Goal: Task Accomplishment & Management: Use online tool/utility

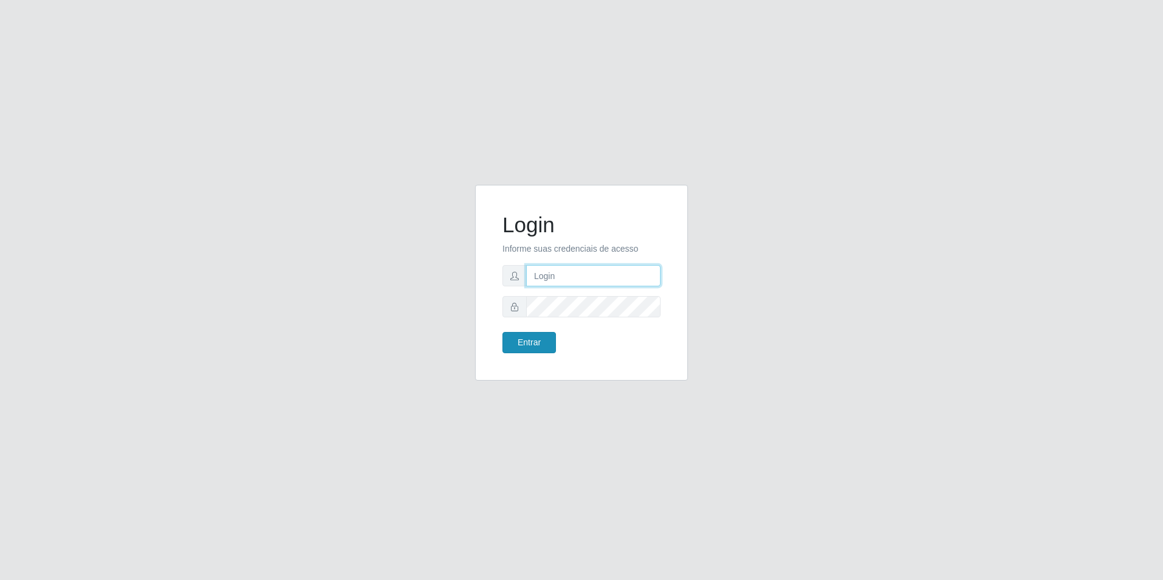
type input "[EMAIL_ADDRESS][DOMAIN_NAME]"
click at [532, 343] on button "Entrar" at bounding box center [529, 342] width 54 height 21
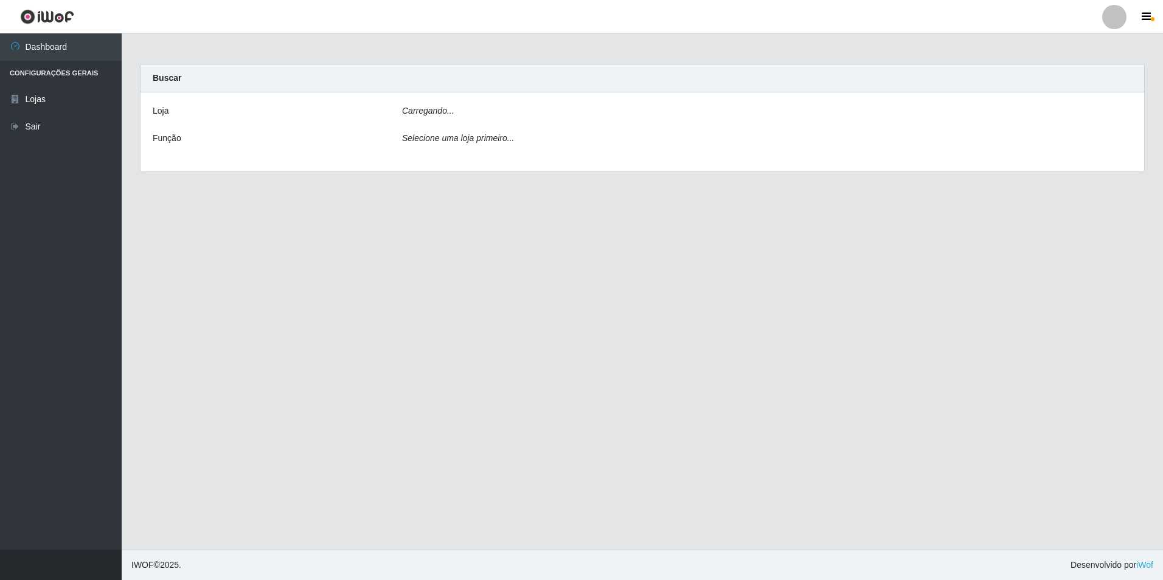
click at [520, 338] on main "Carregando... Buscar [PERSON_NAME]... Função Selecione uma loja primeiro..." at bounding box center [642, 291] width 1041 height 516
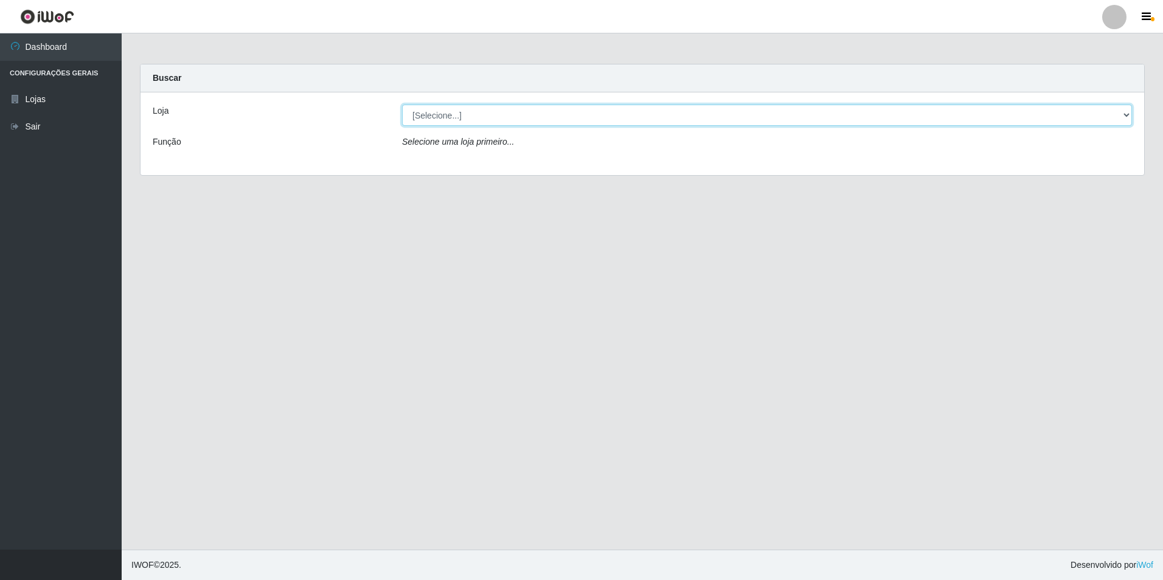
click at [571, 125] on select "[Selecione...] Extrabom - Loja 57 Anchieta" at bounding box center [767, 115] width 730 height 21
select select "470"
click at [402, 105] on select "[Selecione...] Extrabom - Loja 57 Anchieta" at bounding box center [767, 115] width 730 height 21
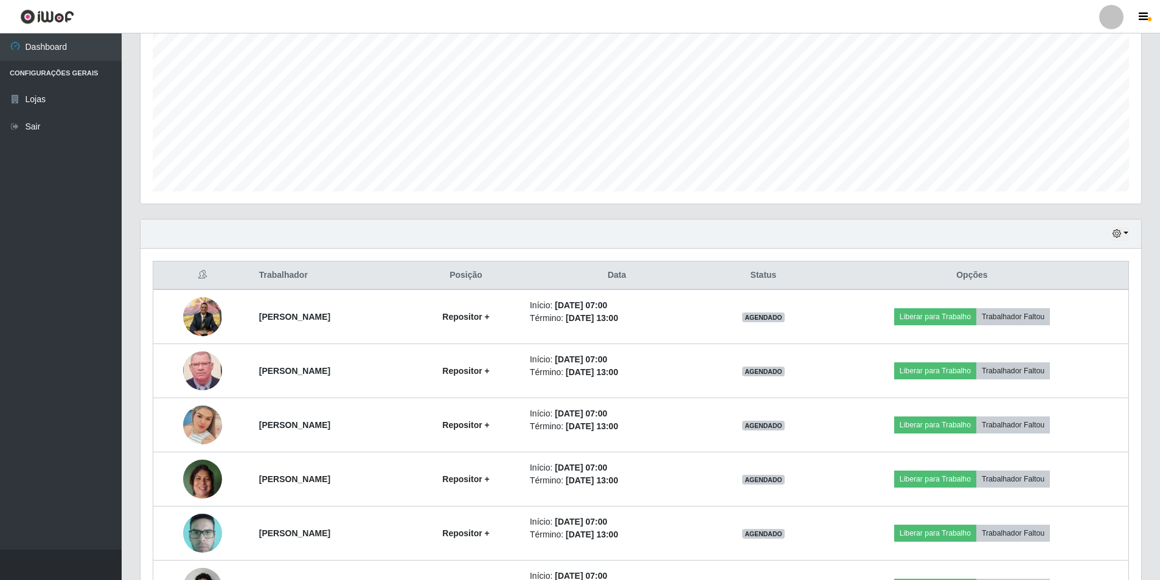
scroll to position [304, 0]
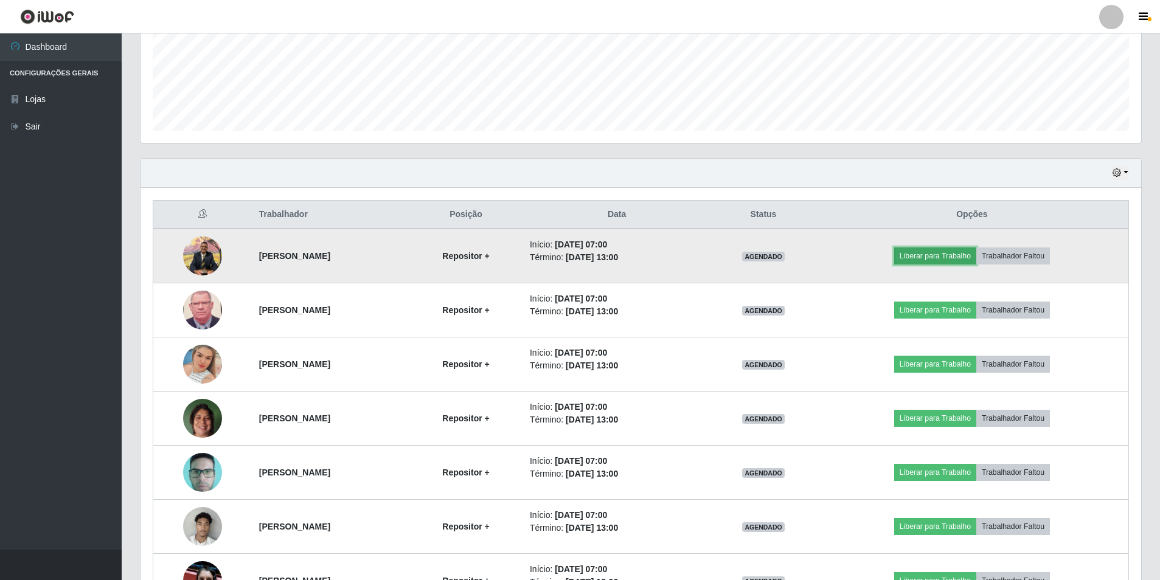
click at [936, 255] on button "Liberar para Trabalho" at bounding box center [935, 256] width 82 height 17
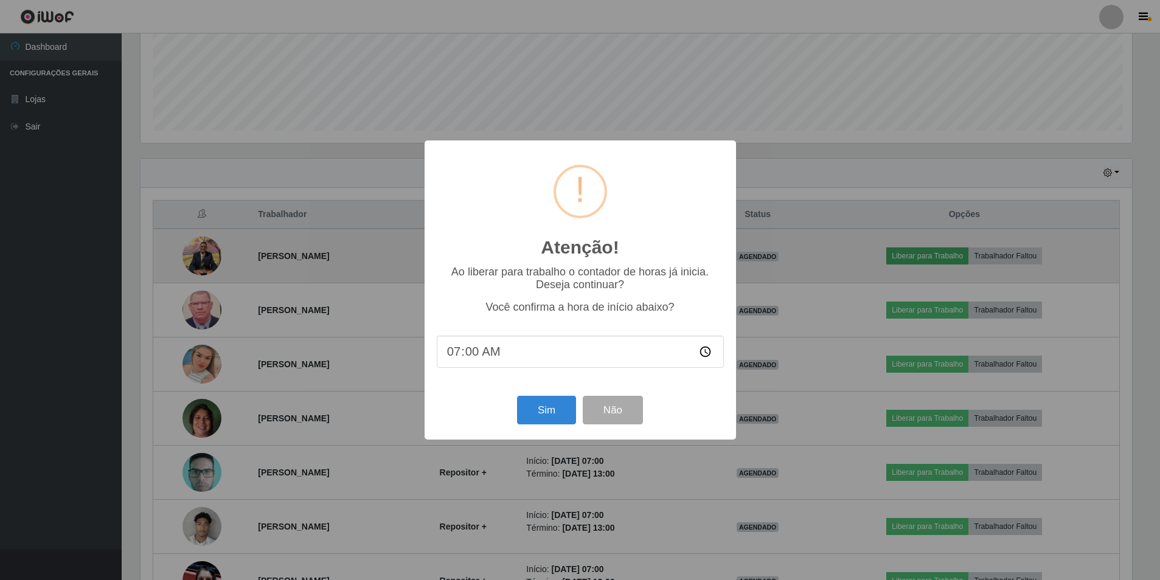
scroll to position [252, 995]
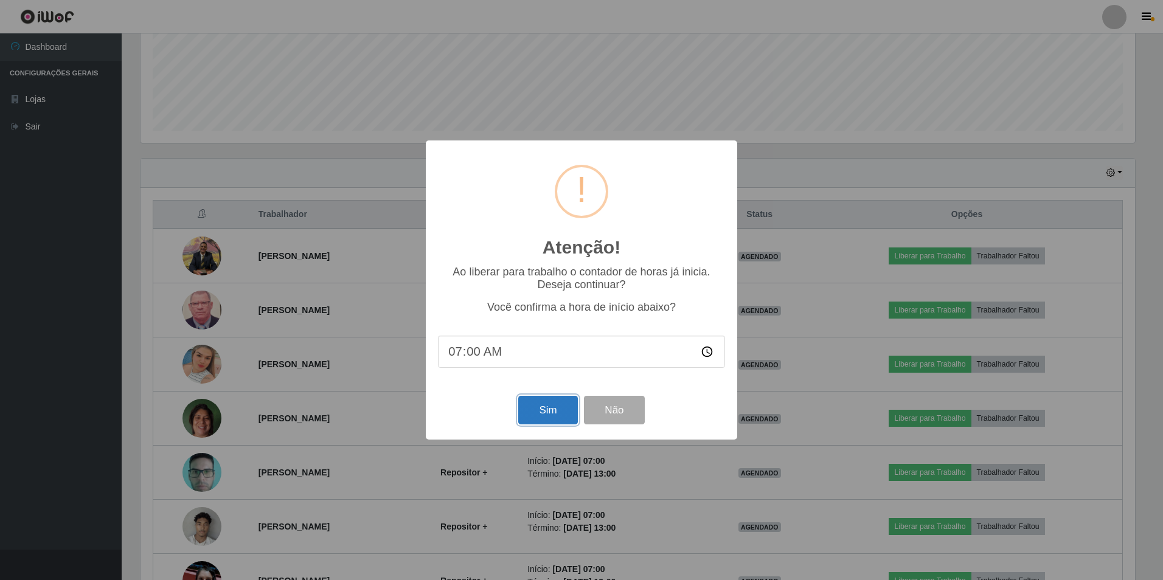
click at [546, 416] on button "Sim" at bounding box center [547, 410] width 59 height 29
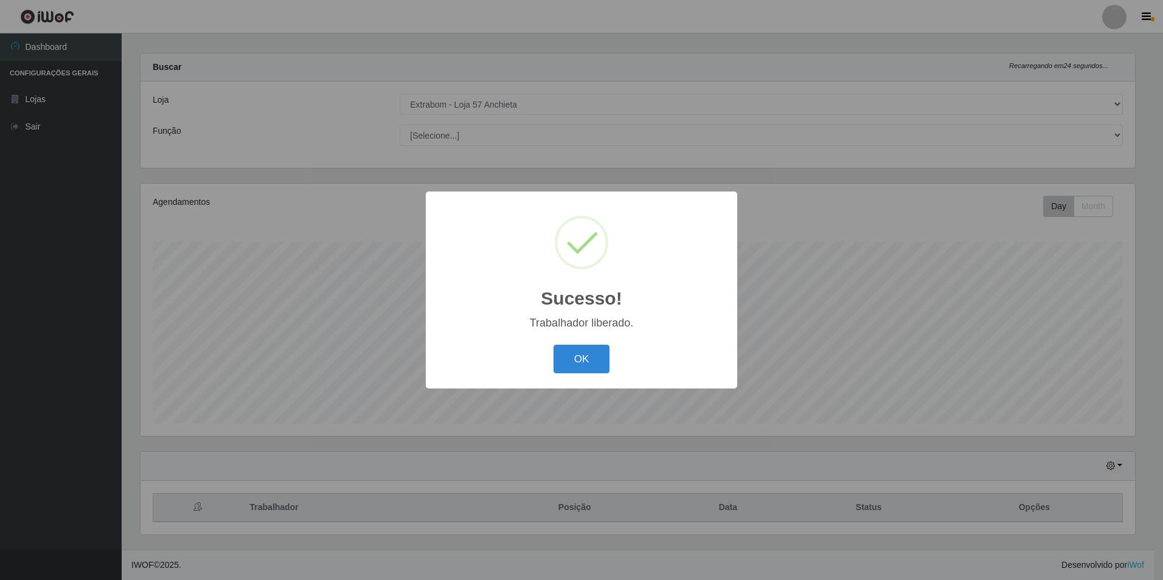
click at [586, 345] on div "OK Cancel" at bounding box center [581, 359] width 287 height 35
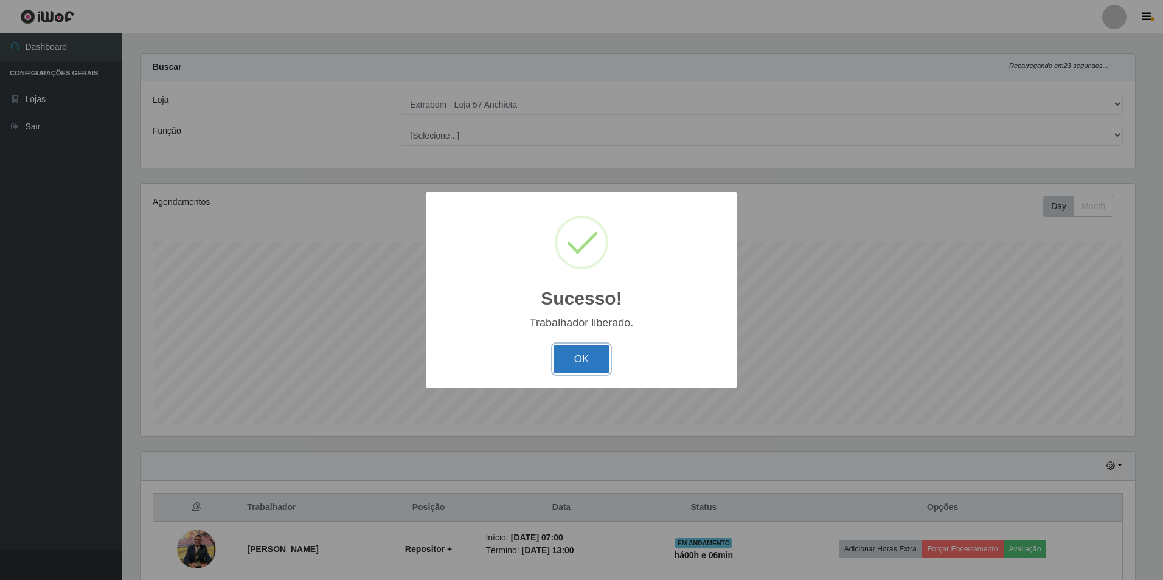
click at [586, 360] on button "OK" at bounding box center [582, 359] width 57 height 29
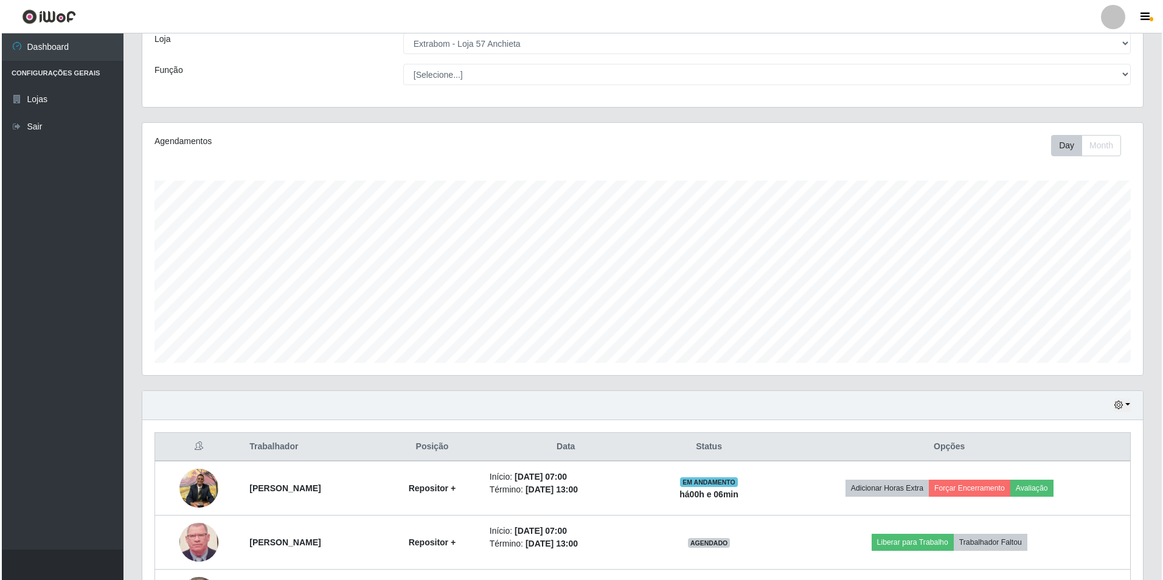
scroll to position [254, 0]
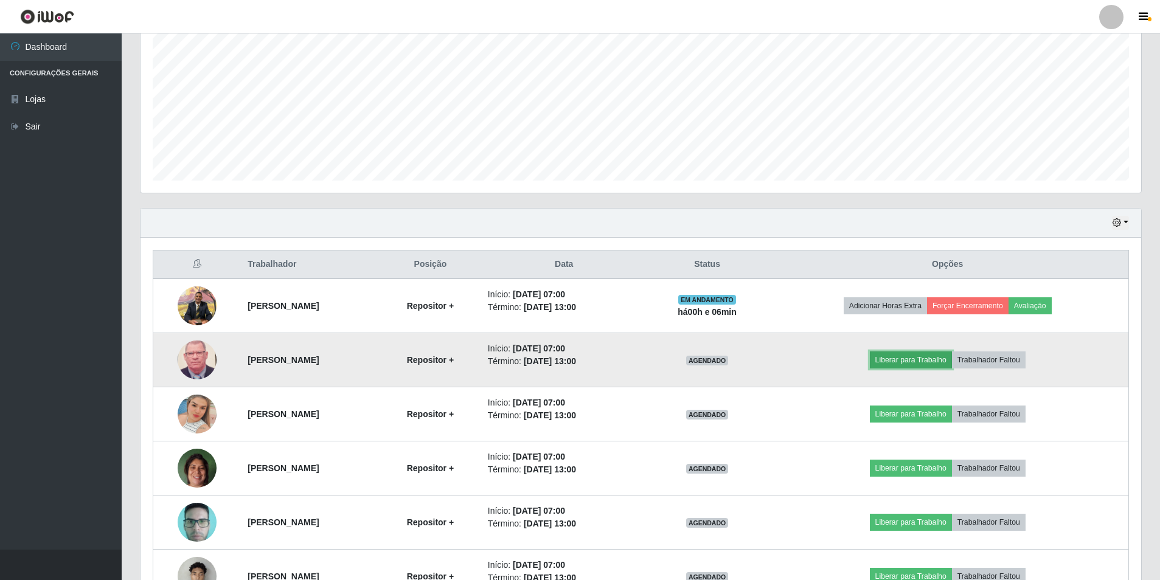
click at [897, 354] on button "Liberar para Trabalho" at bounding box center [911, 360] width 82 height 17
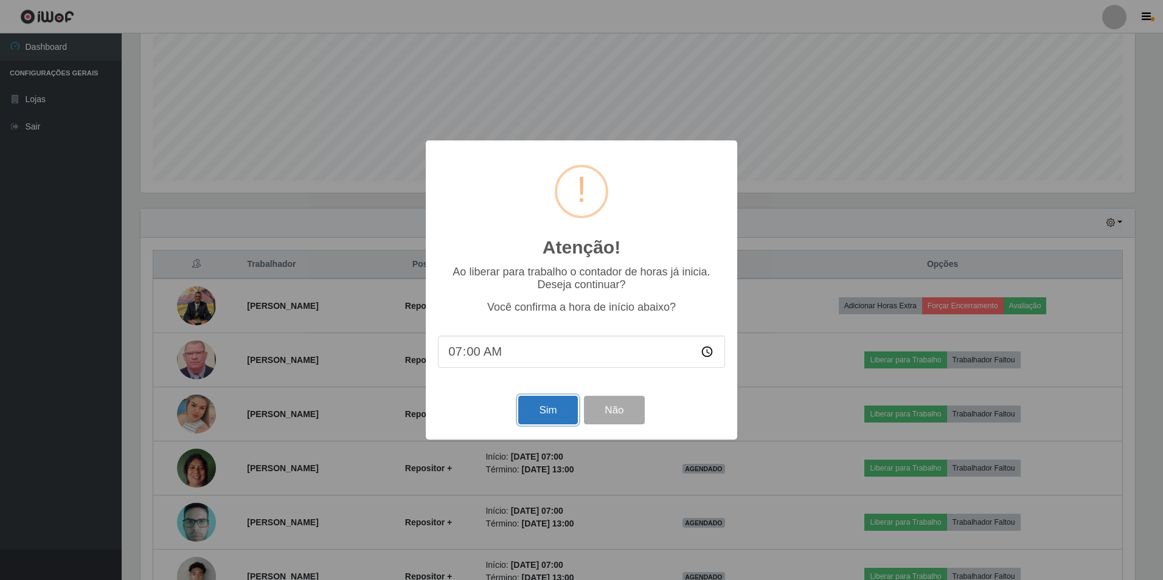
click at [543, 413] on button "Sim" at bounding box center [547, 410] width 59 height 29
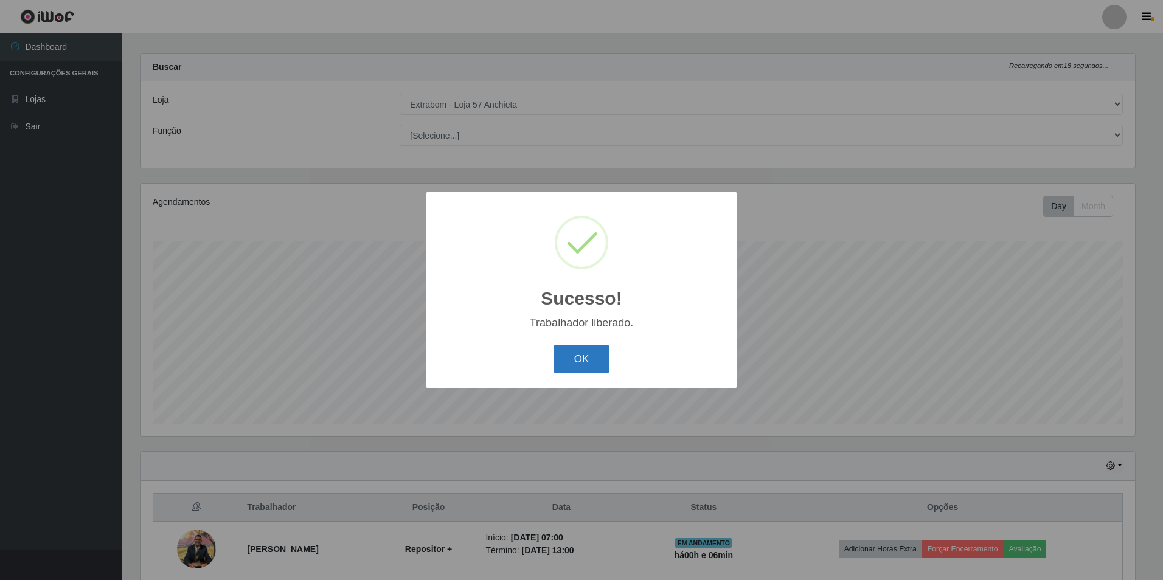
click at [592, 346] on button "OK" at bounding box center [582, 359] width 57 height 29
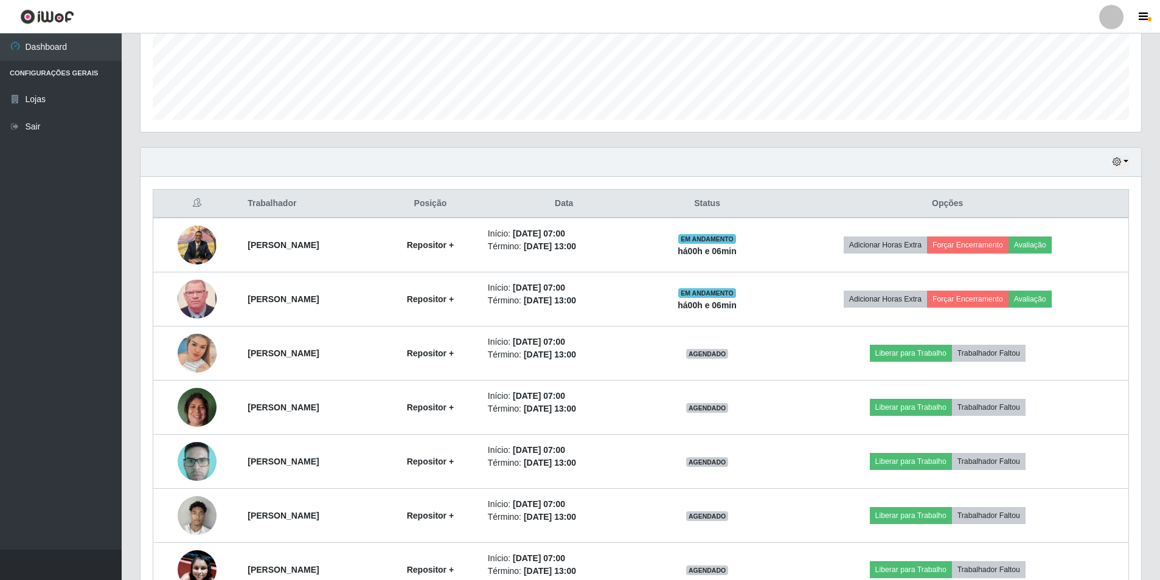
scroll to position [376, 0]
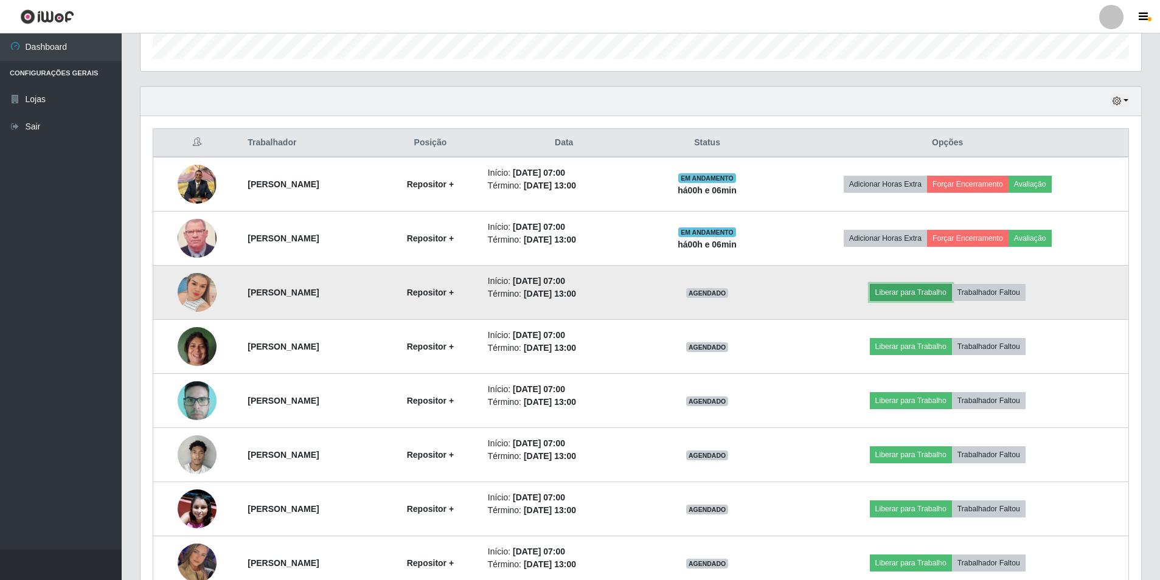
click at [899, 292] on button "Liberar para Trabalho" at bounding box center [911, 292] width 82 height 17
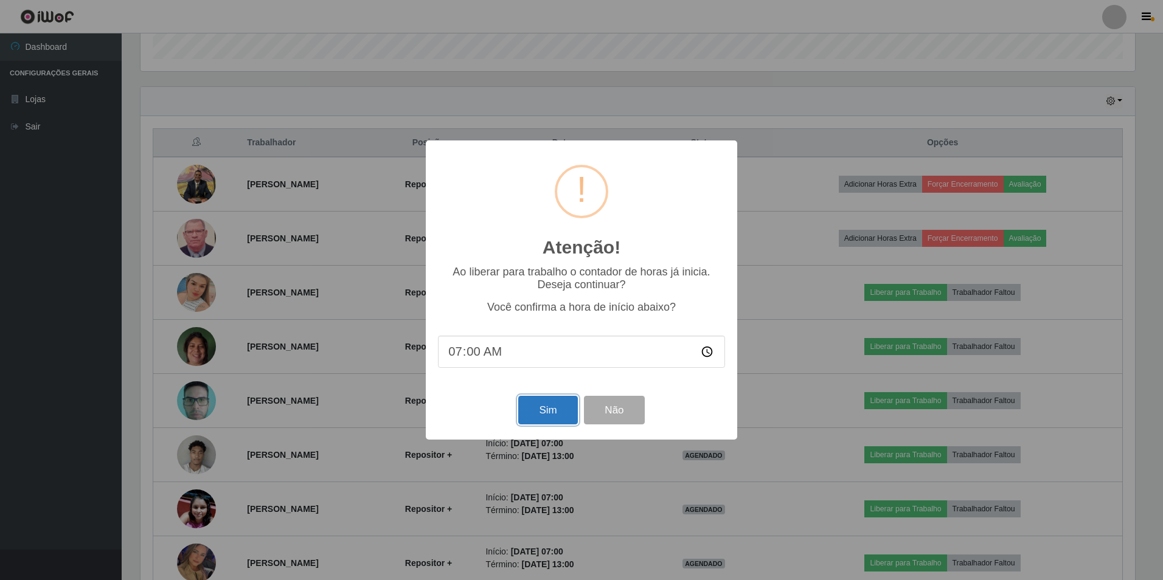
click at [545, 411] on button "Sim" at bounding box center [547, 410] width 59 height 29
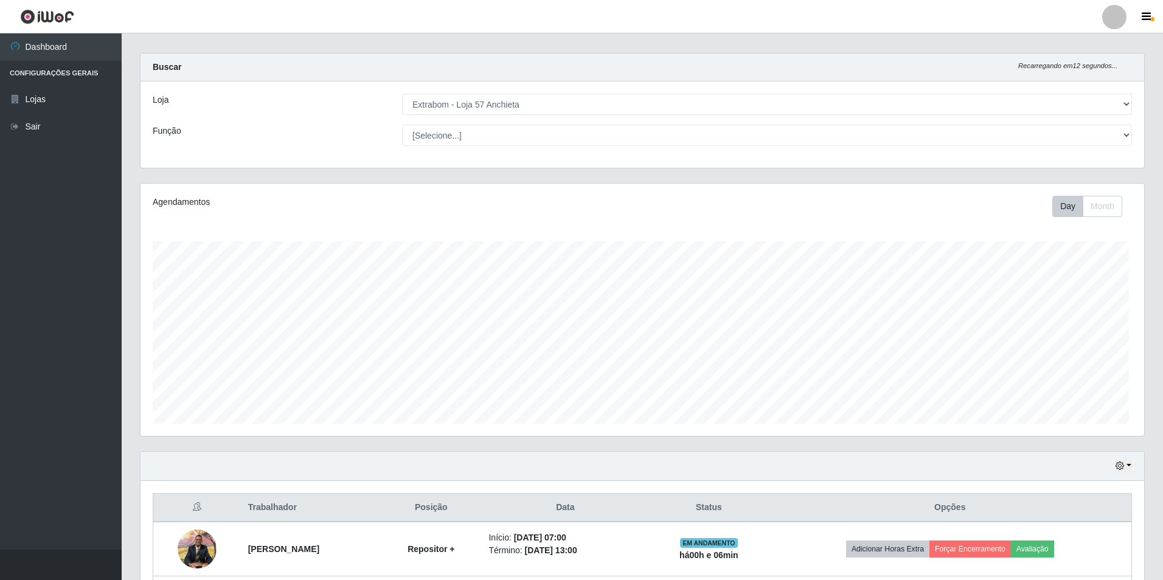
scroll to position [0, 0]
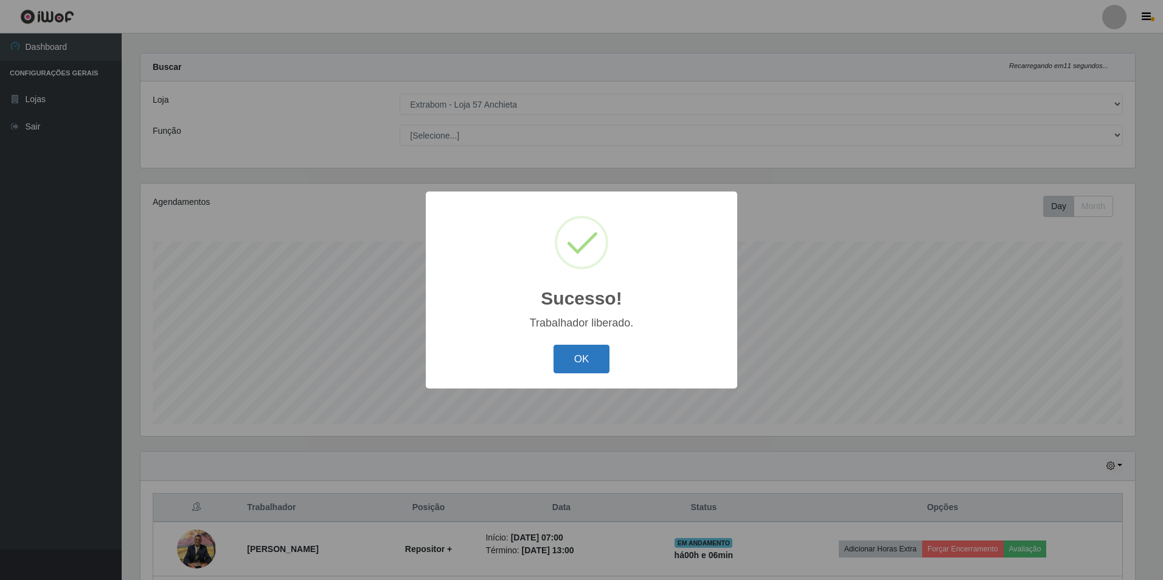
click at [580, 346] on button "OK" at bounding box center [582, 359] width 57 height 29
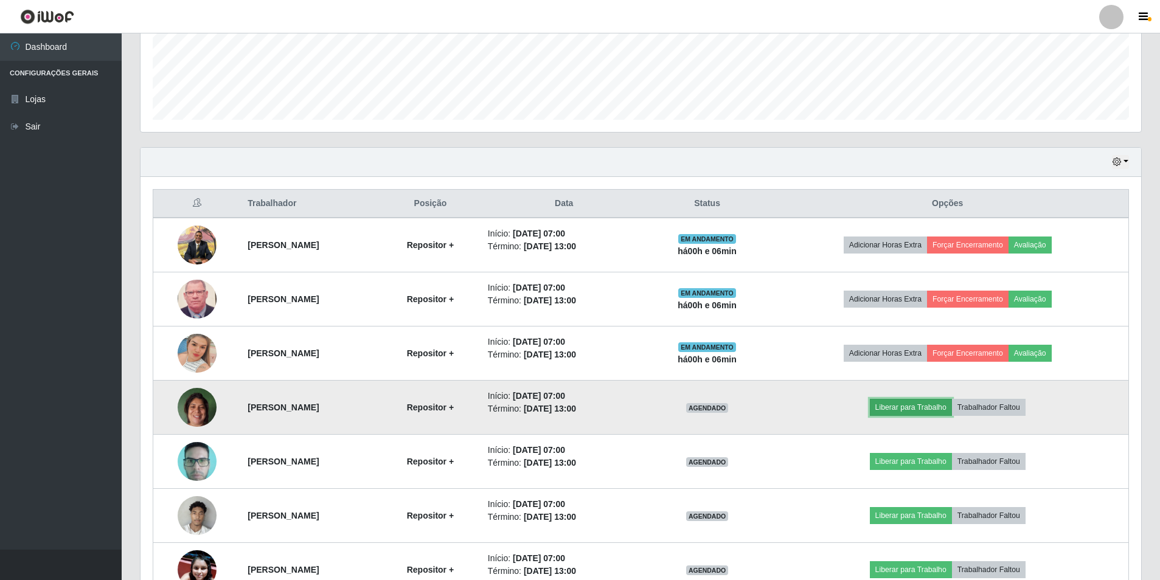
click at [906, 407] on button "Liberar para Trabalho" at bounding box center [911, 407] width 82 height 17
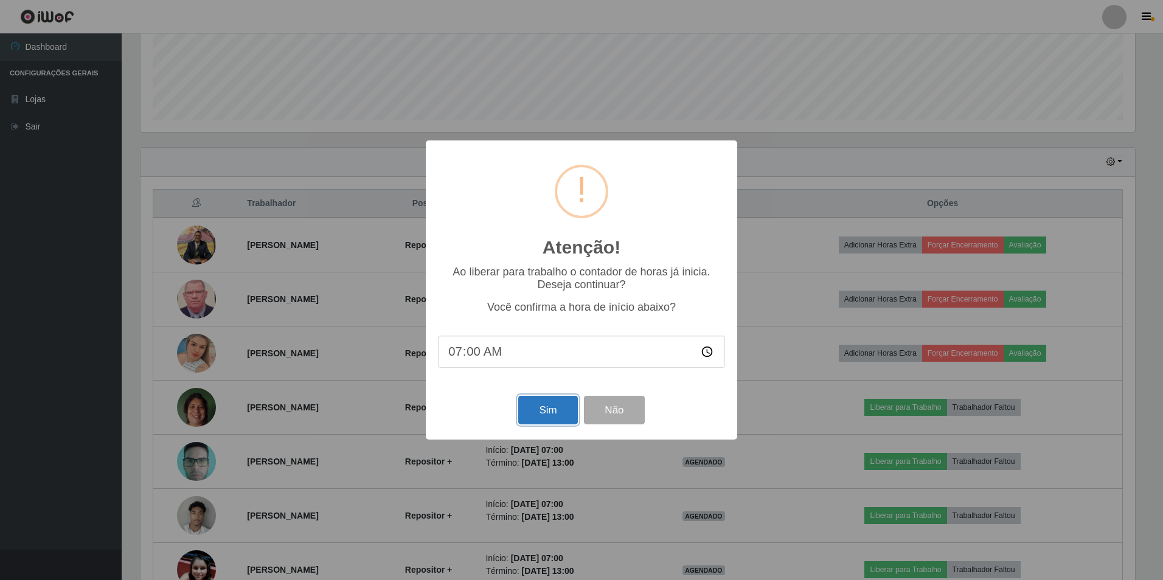
click at [550, 407] on button "Sim" at bounding box center [547, 410] width 59 height 29
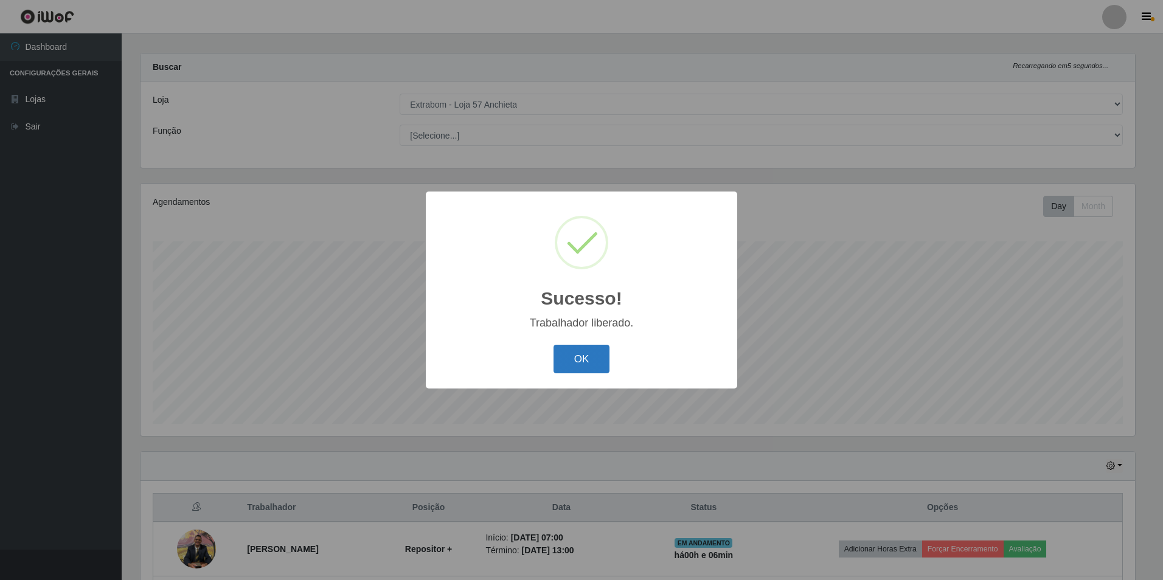
click at [565, 355] on button "OK" at bounding box center [582, 359] width 57 height 29
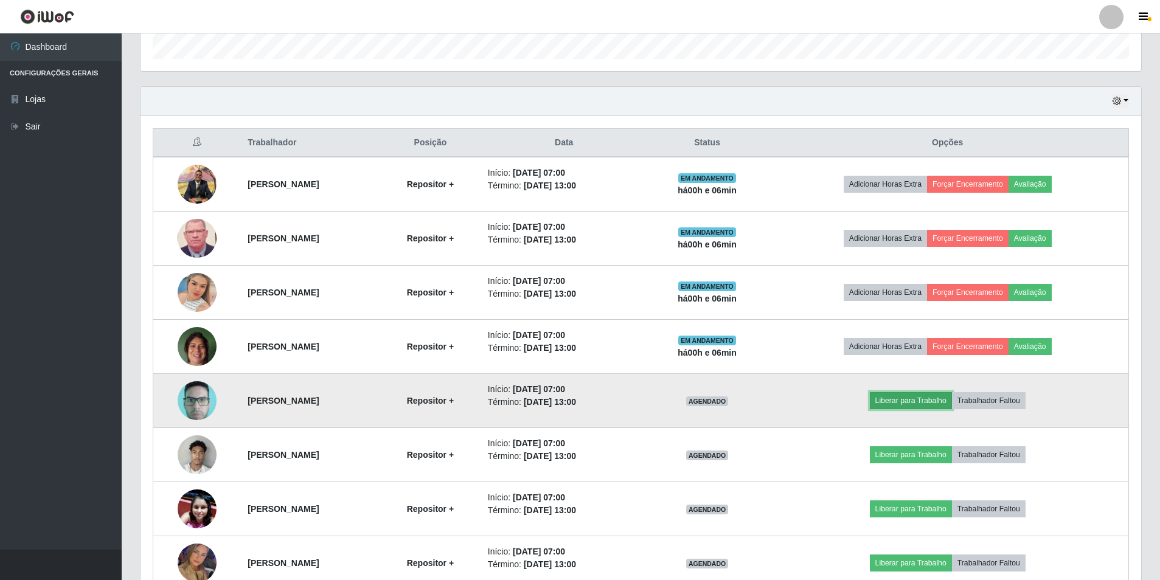
click at [913, 398] on button "Liberar para Trabalho" at bounding box center [911, 400] width 82 height 17
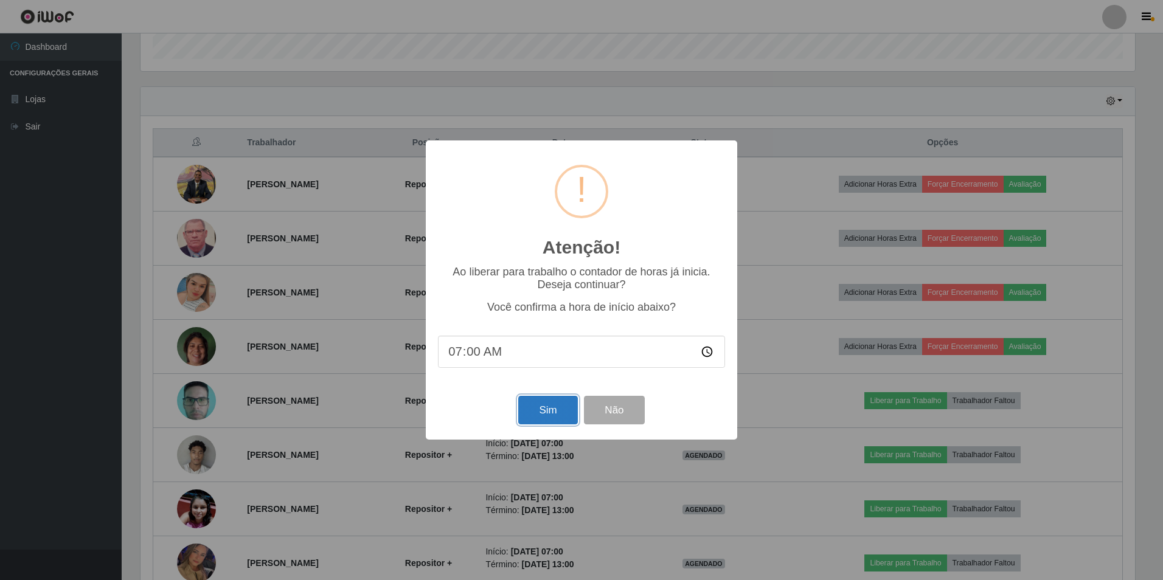
click at [538, 414] on button "Sim" at bounding box center [547, 410] width 59 height 29
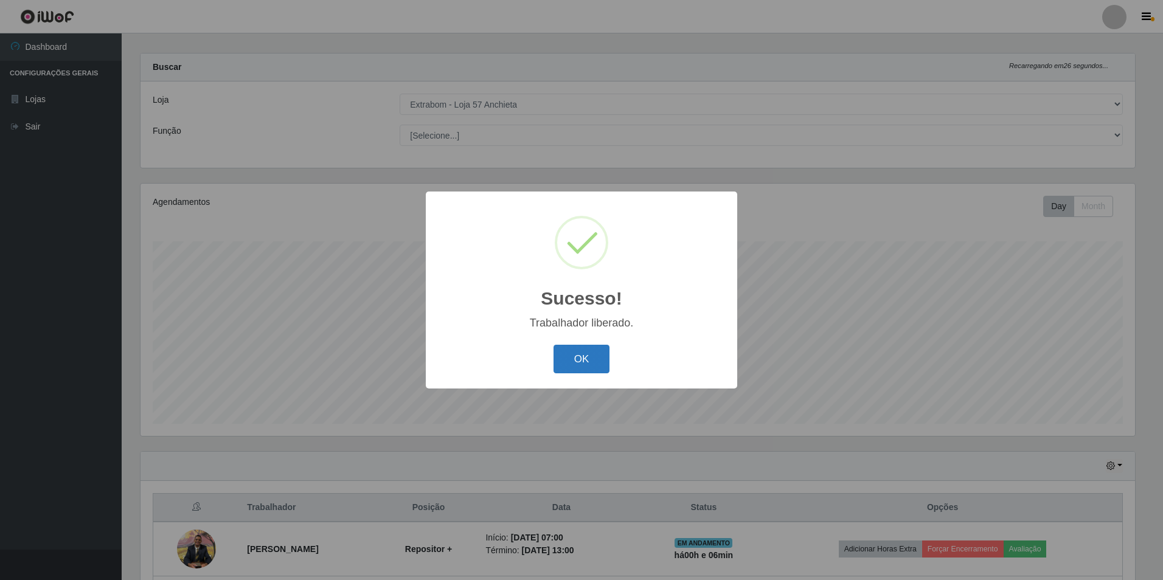
click at [567, 364] on button "OK" at bounding box center [582, 359] width 57 height 29
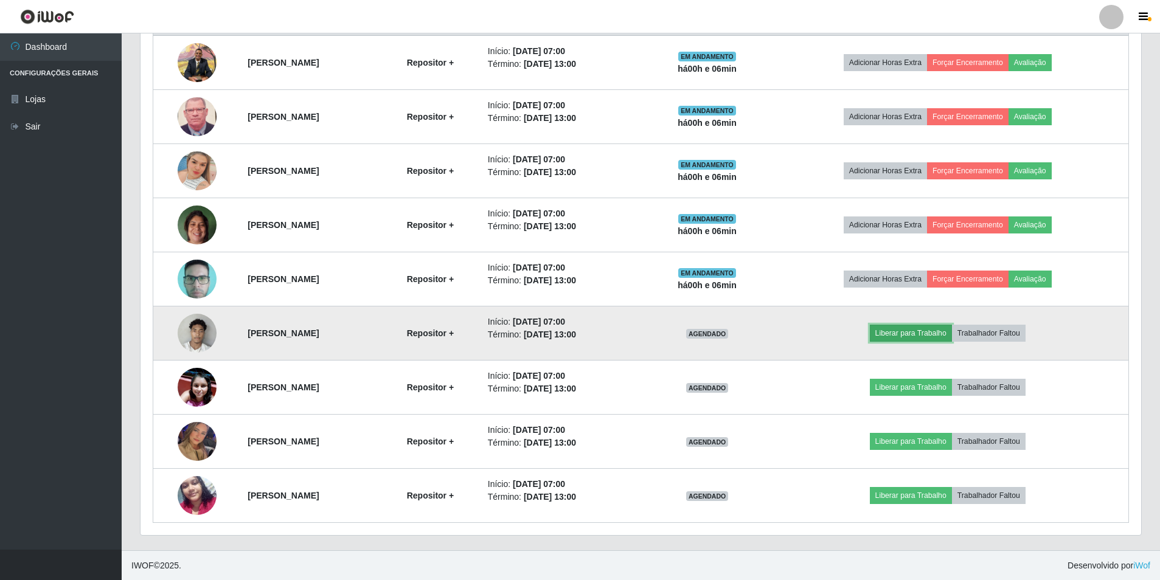
click at [895, 335] on button "Liberar para Trabalho" at bounding box center [911, 333] width 82 height 17
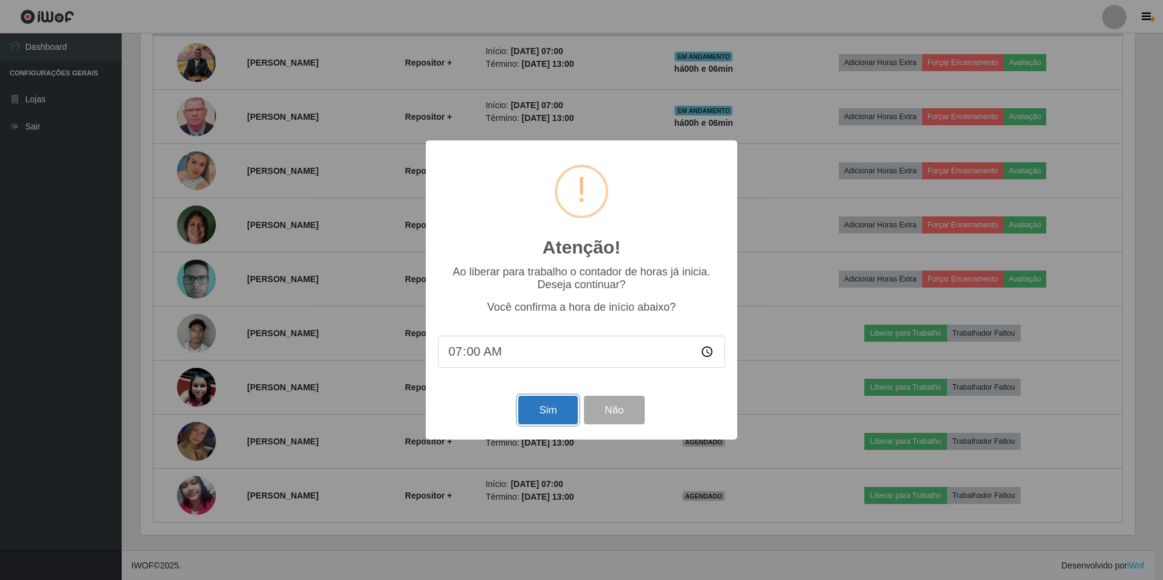
click at [543, 412] on button "Sim" at bounding box center [547, 410] width 59 height 29
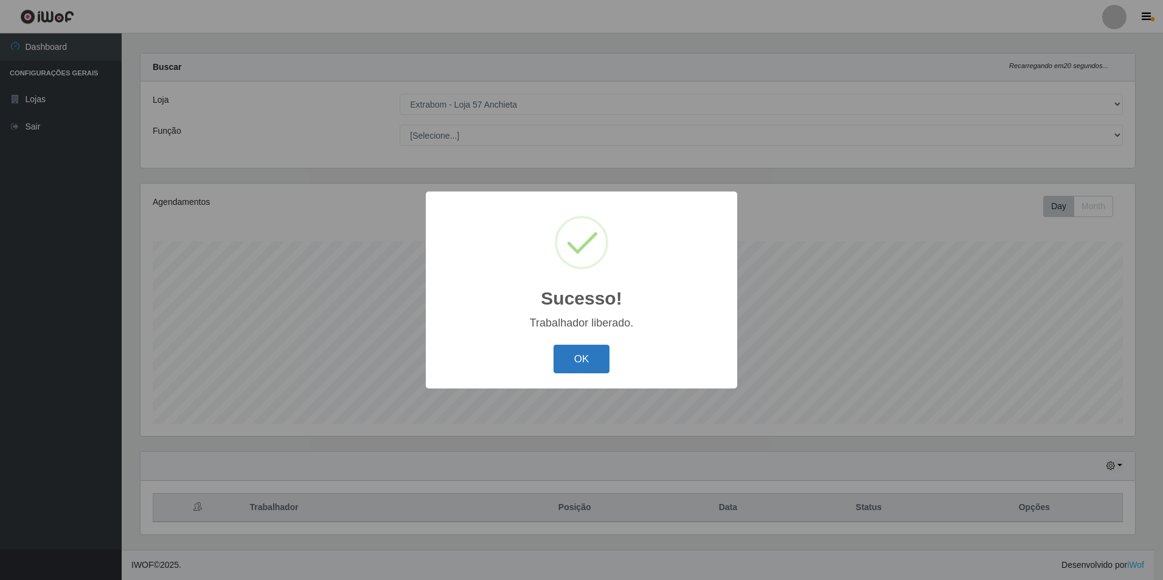
click at [573, 363] on button "OK" at bounding box center [582, 359] width 57 height 29
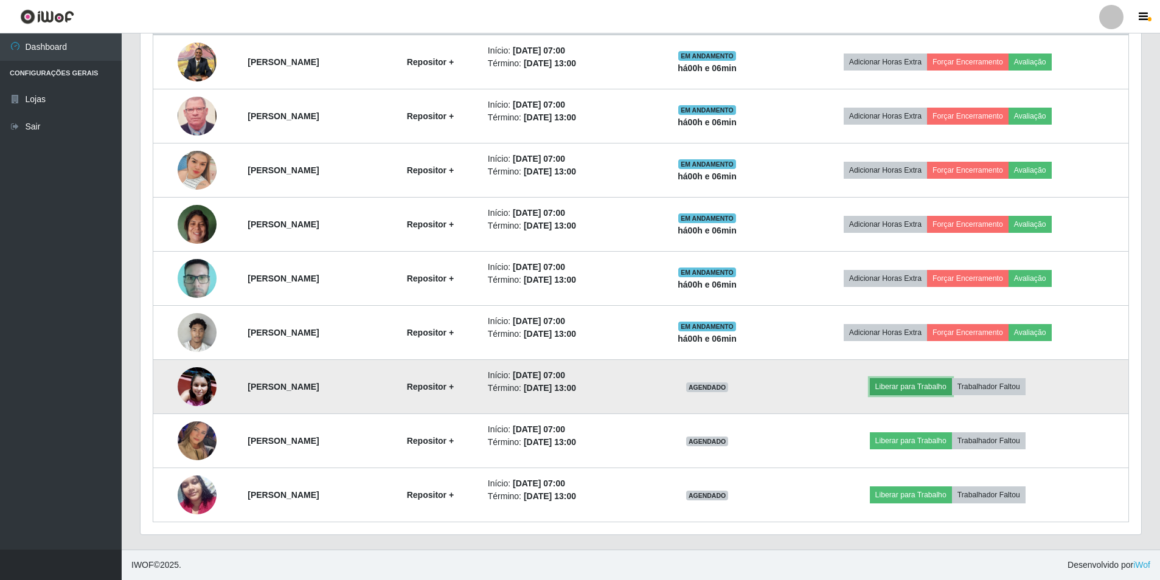
click at [933, 386] on button "Liberar para Trabalho" at bounding box center [911, 386] width 82 height 17
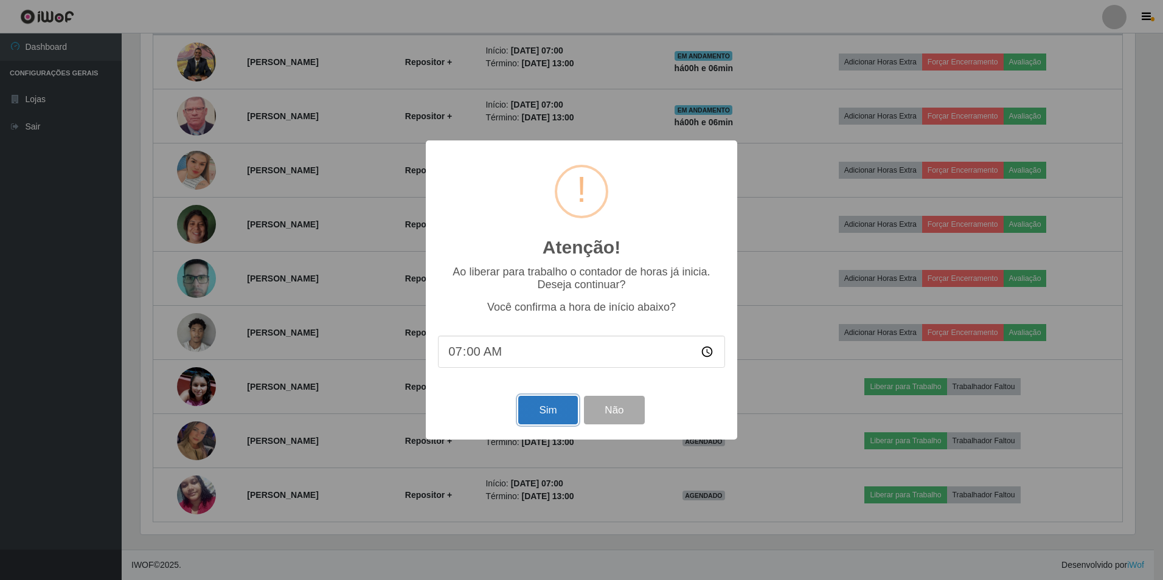
click at [538, 409] on button "Sim" at bounding box center [547, 410] width 59 height 29
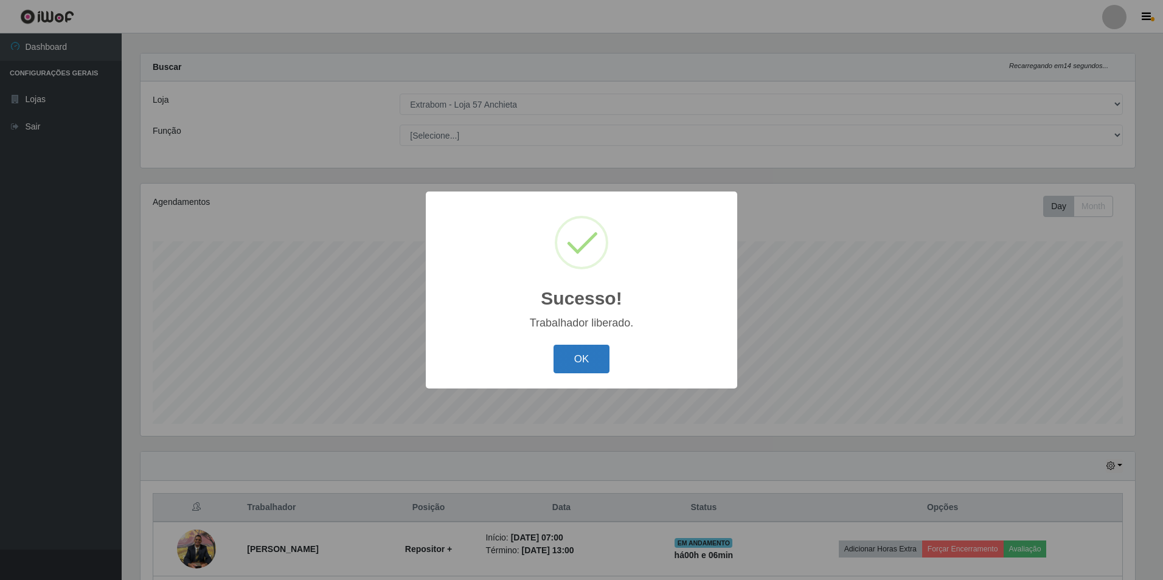
click at [564, 364] on button "OK" at bounding box center [582, 359] width 57 height 29
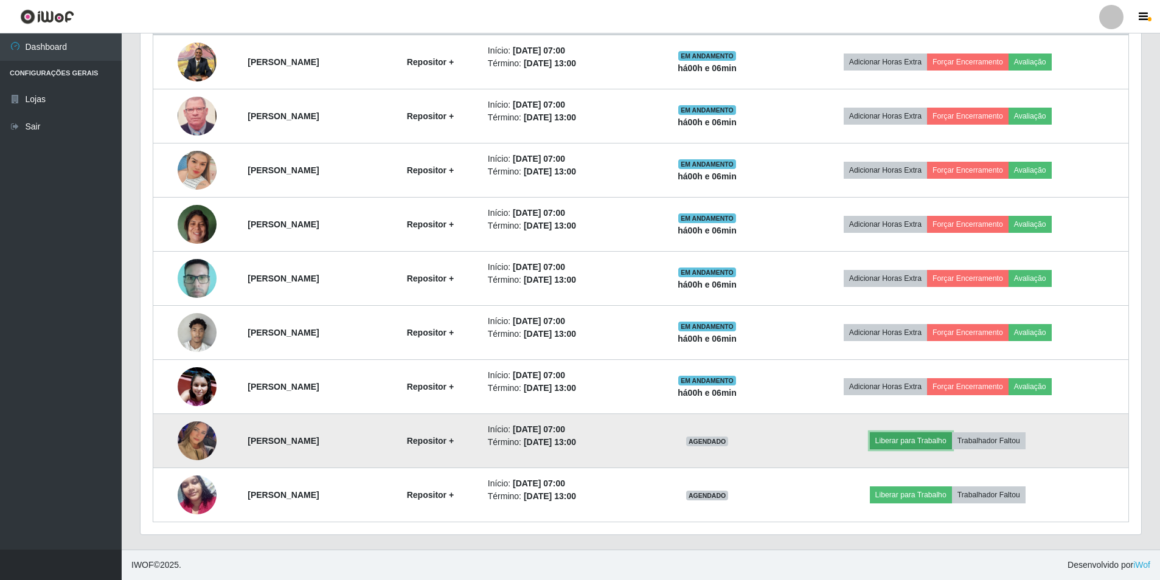
click at [907, 442] on button "Liberar para Trabalho" at bounding box center [911, 441] width 82 height 17
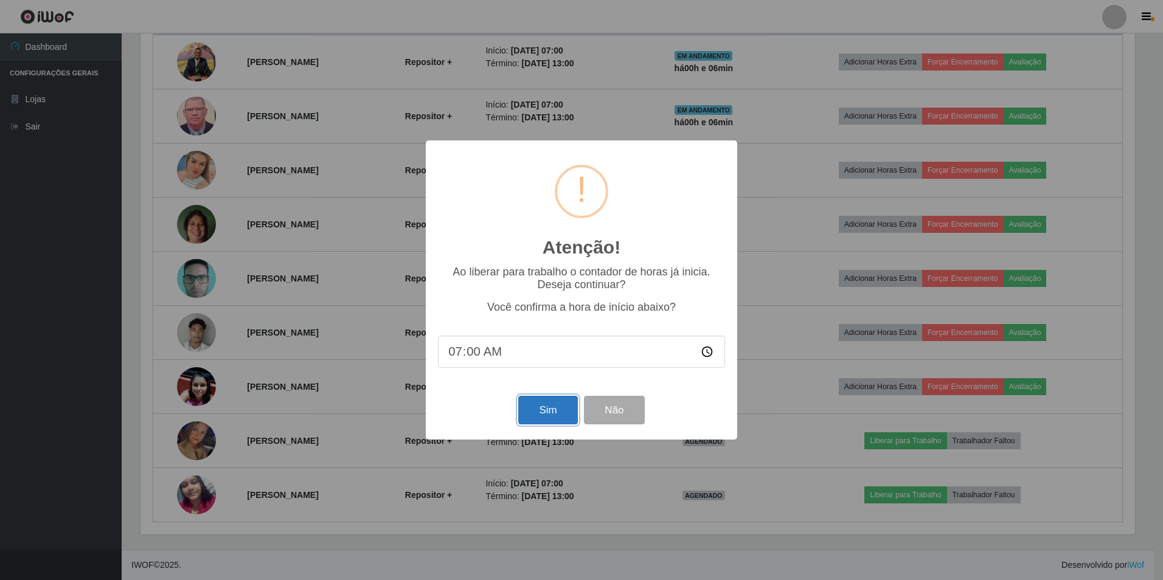
click at [552, 408] on button "Sim" at bounding box center [547, 410] width 59 height 29
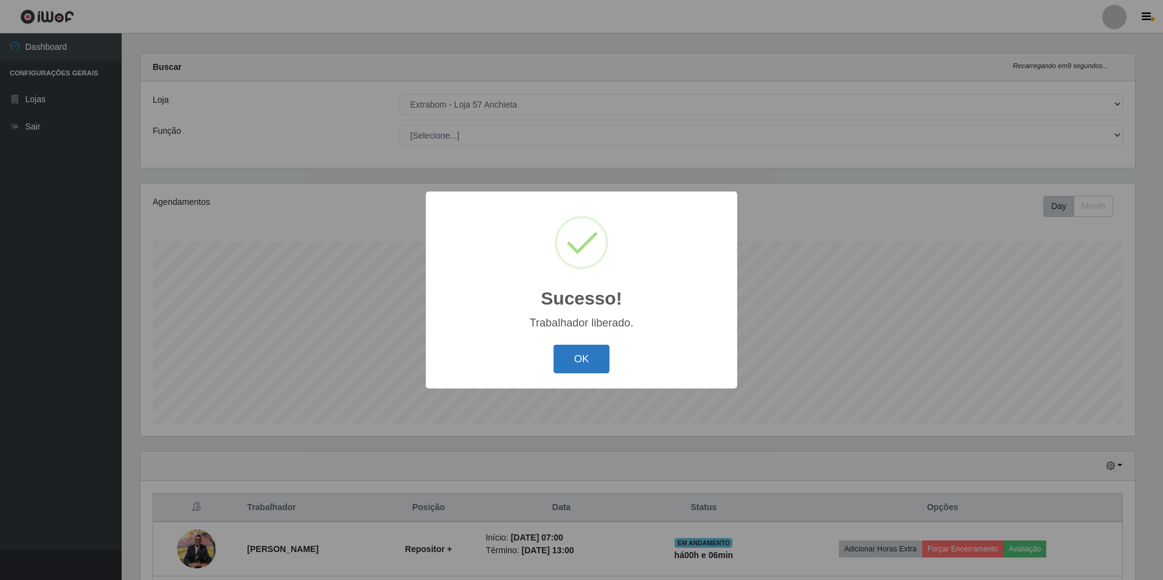
click at [574, 363] on button "OK" at bounding box center [582, 359] width 57 height 29
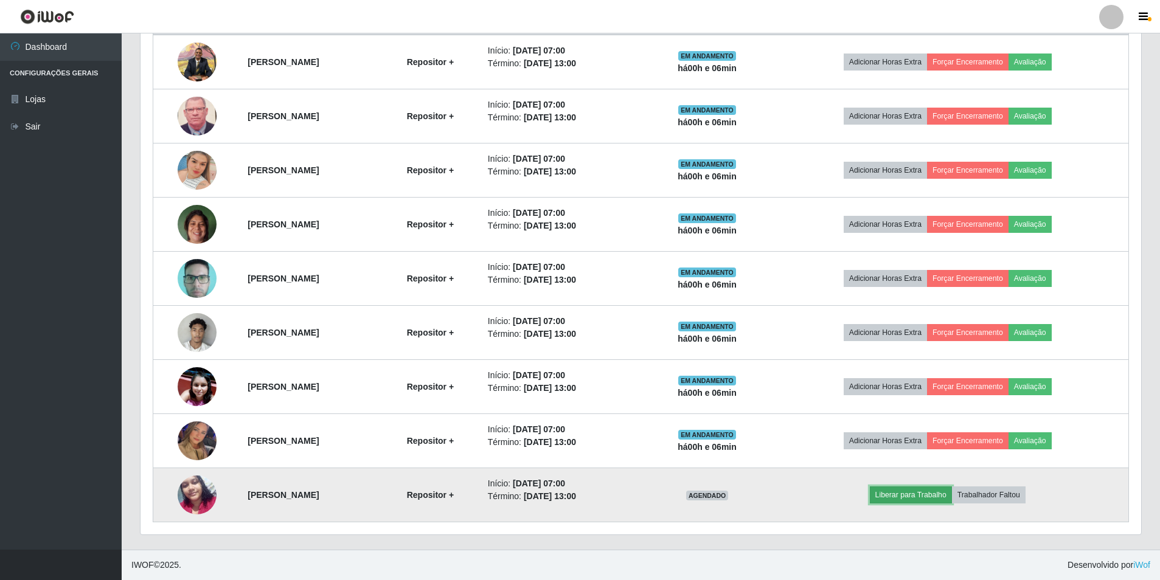
click at [919, 492] on button "Liberar para Trabalho" at bounding box center [911, 495] width 82 height 17
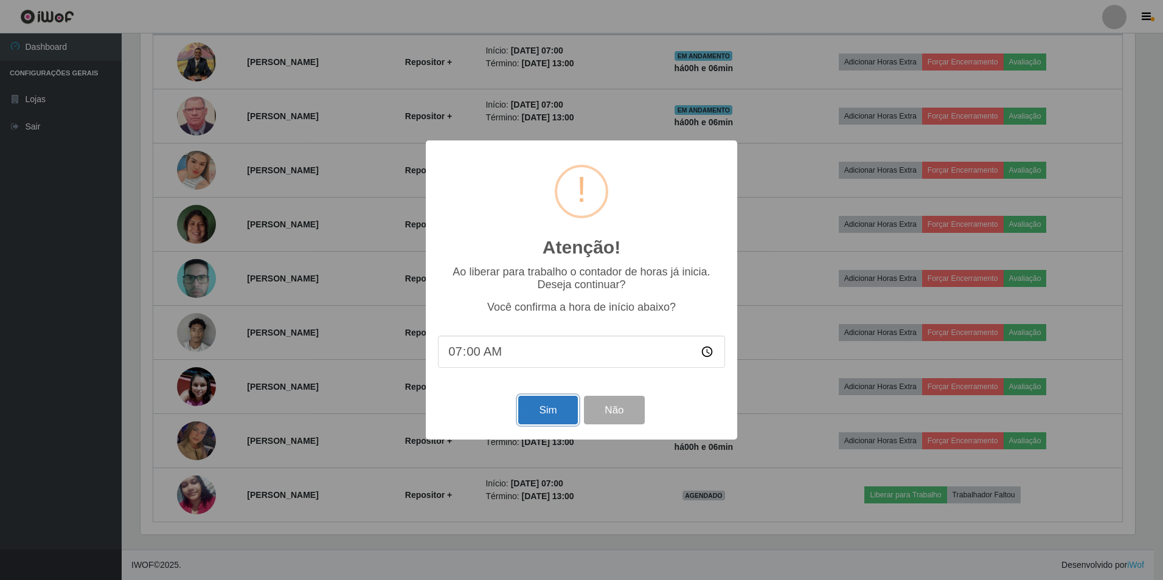
click at [542, 409] on button "Sim" at bounding box center [547, 410] width 59 height 29
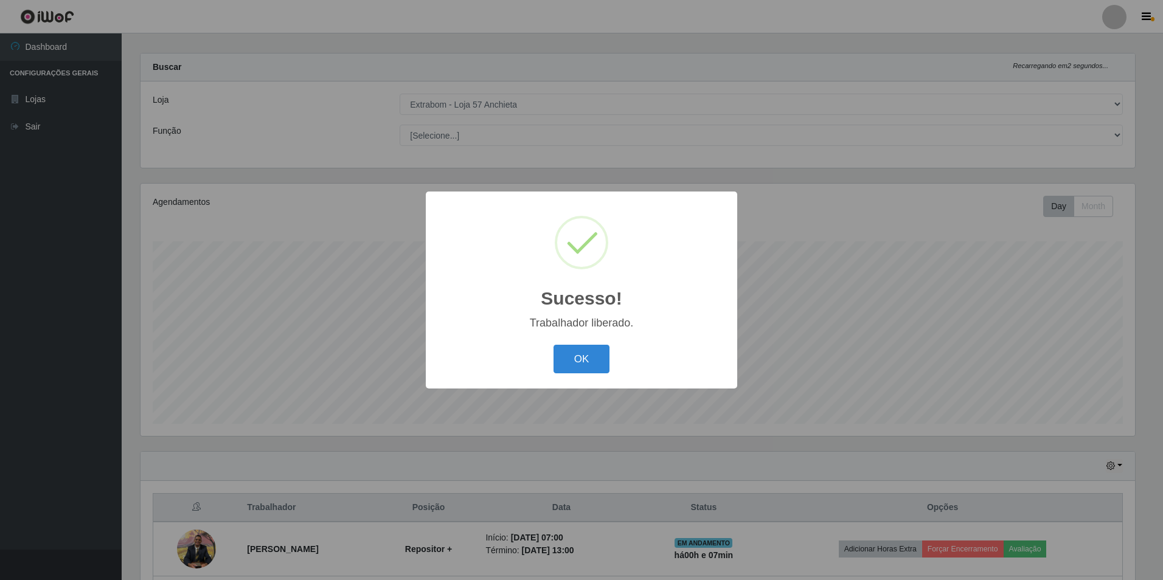
click at [577, 342] on div "Sucesso! × Trabalhador liberado. OK Cancel" at bounding box center [581, 290] width 311 height 197
click at [579, 352] on button "OK" at bounding box center [582, 359] width 57 height 29
